Goal: Task Accomplishment & Management: Manage account settings

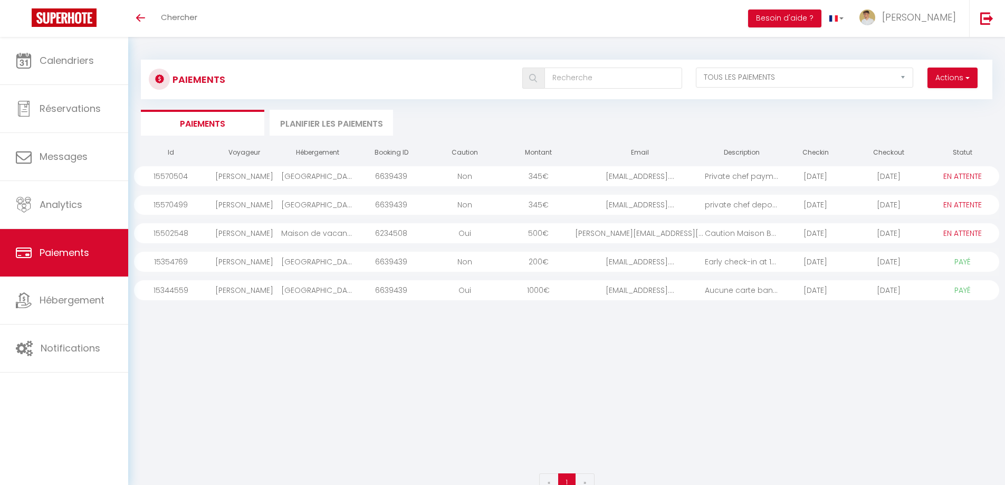
select select "2"
select select "0"
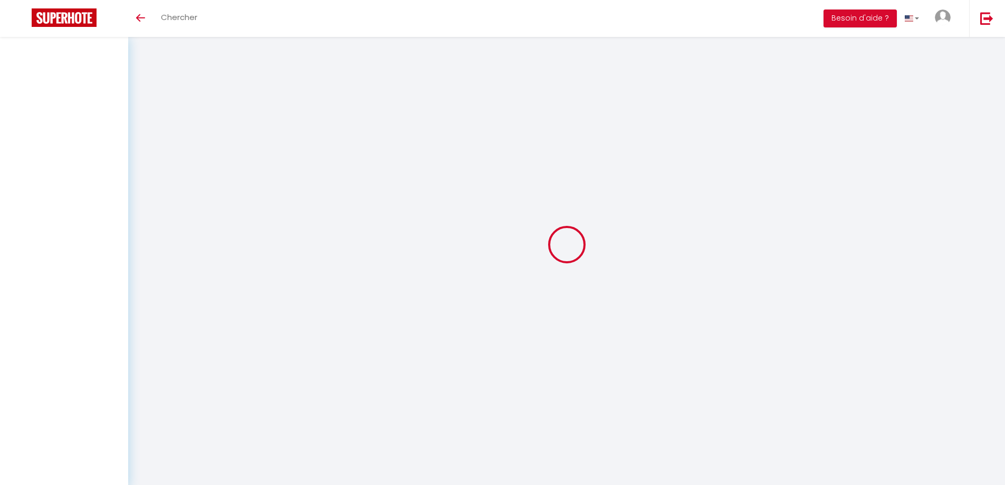
select select "2"
select select "0"
